Goal: Task Accomplishment & Management: Manage account settings

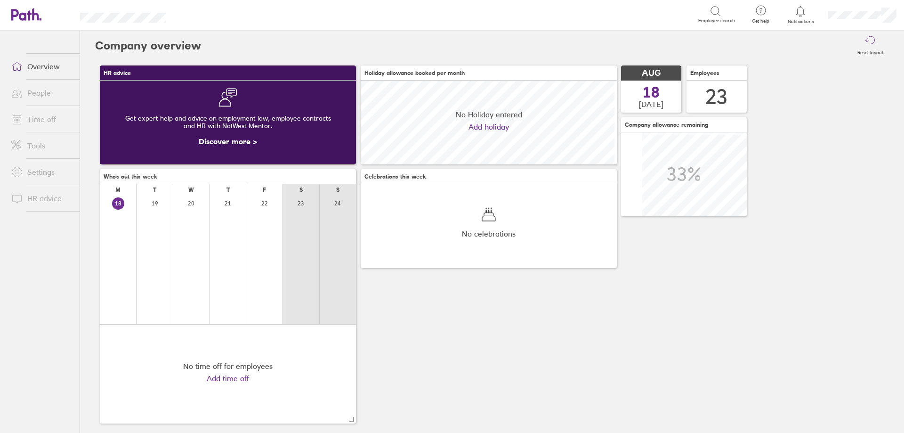
scroll to position [84, 256]
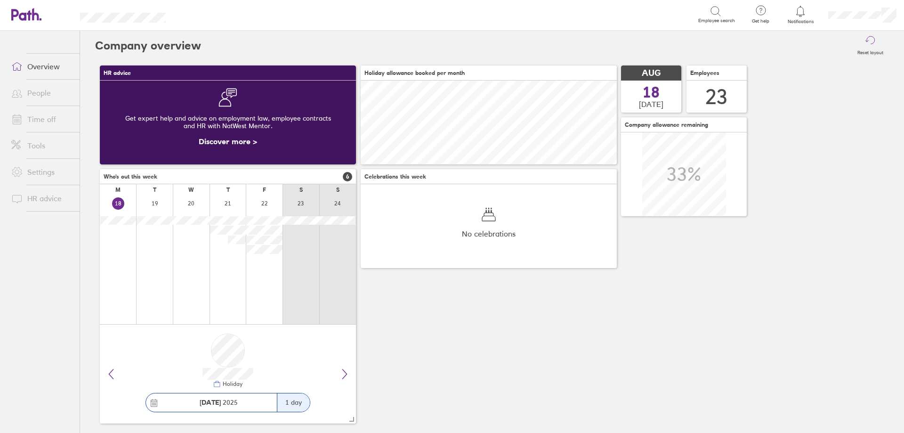
click at [56, 123] on link "Time off" at bounding box center [42, 119] width 76 height 19
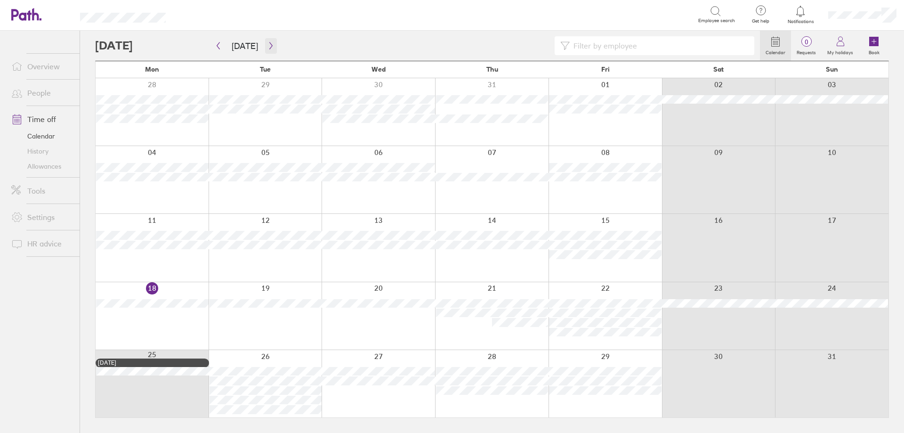
click at [270, 50] on button "button" at bounding box center [271, 46] width 12 height 16
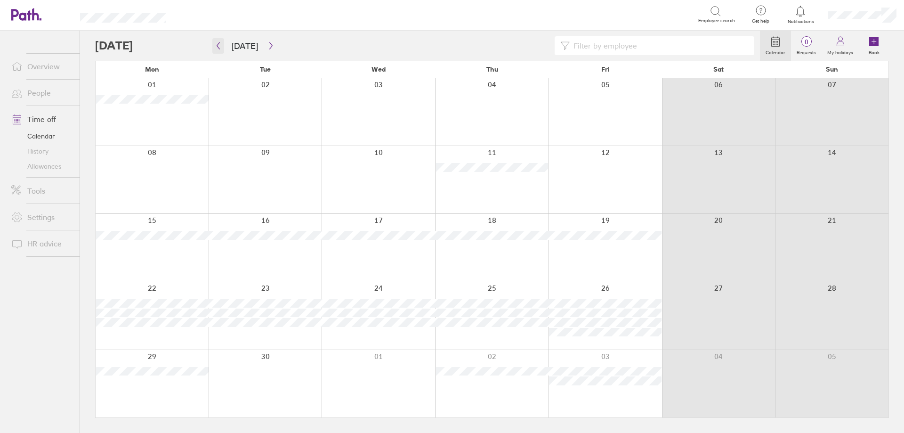
click at [219, 46] on icon "button" at bounding box center [218, 46] width 7 height 8
